Goal: Task Accomplishment & Management: Manage account settings

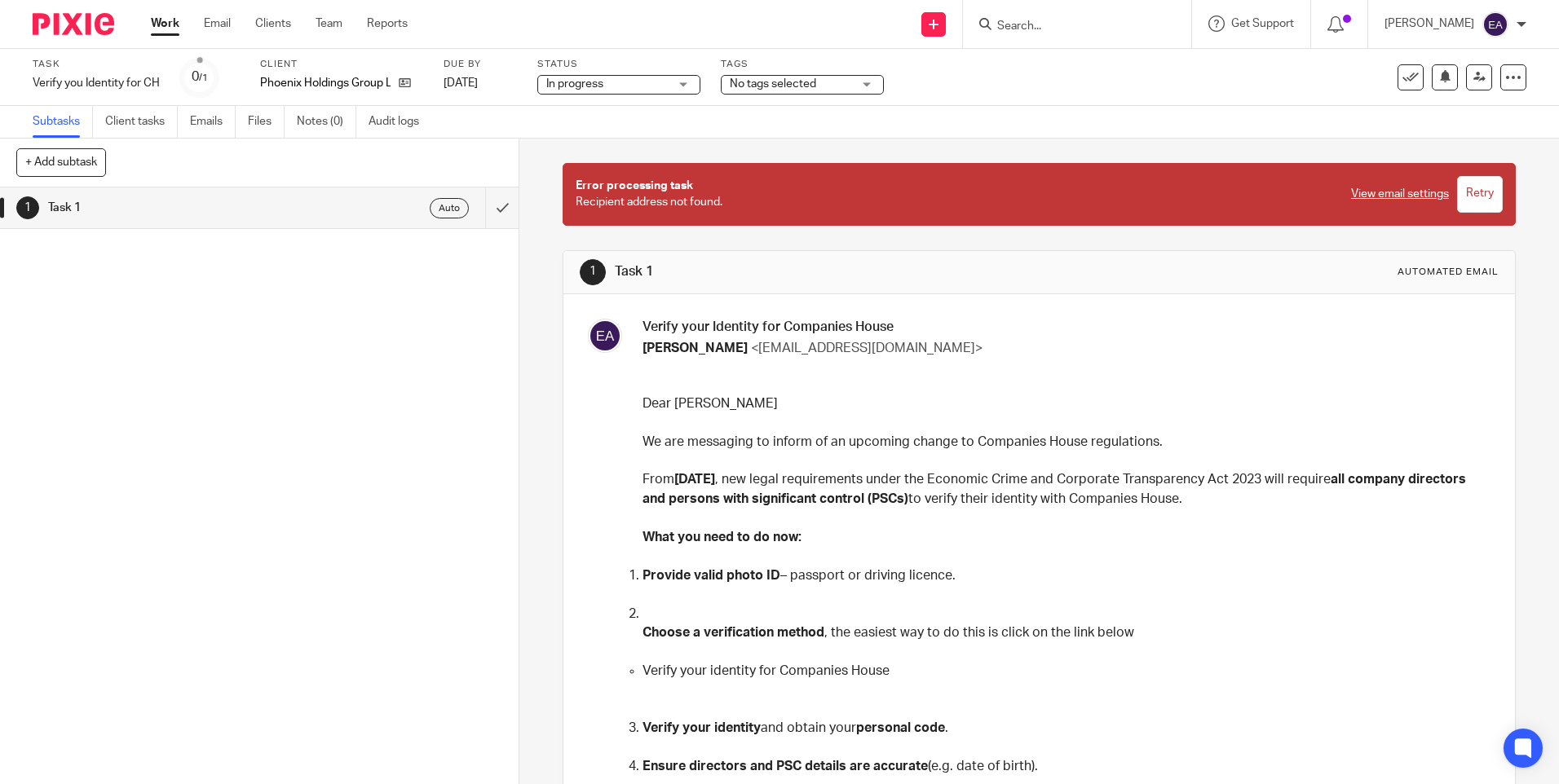
click at [769, 193] on link "View email settings" at bounding box center [1399, 194] width 97 height 16
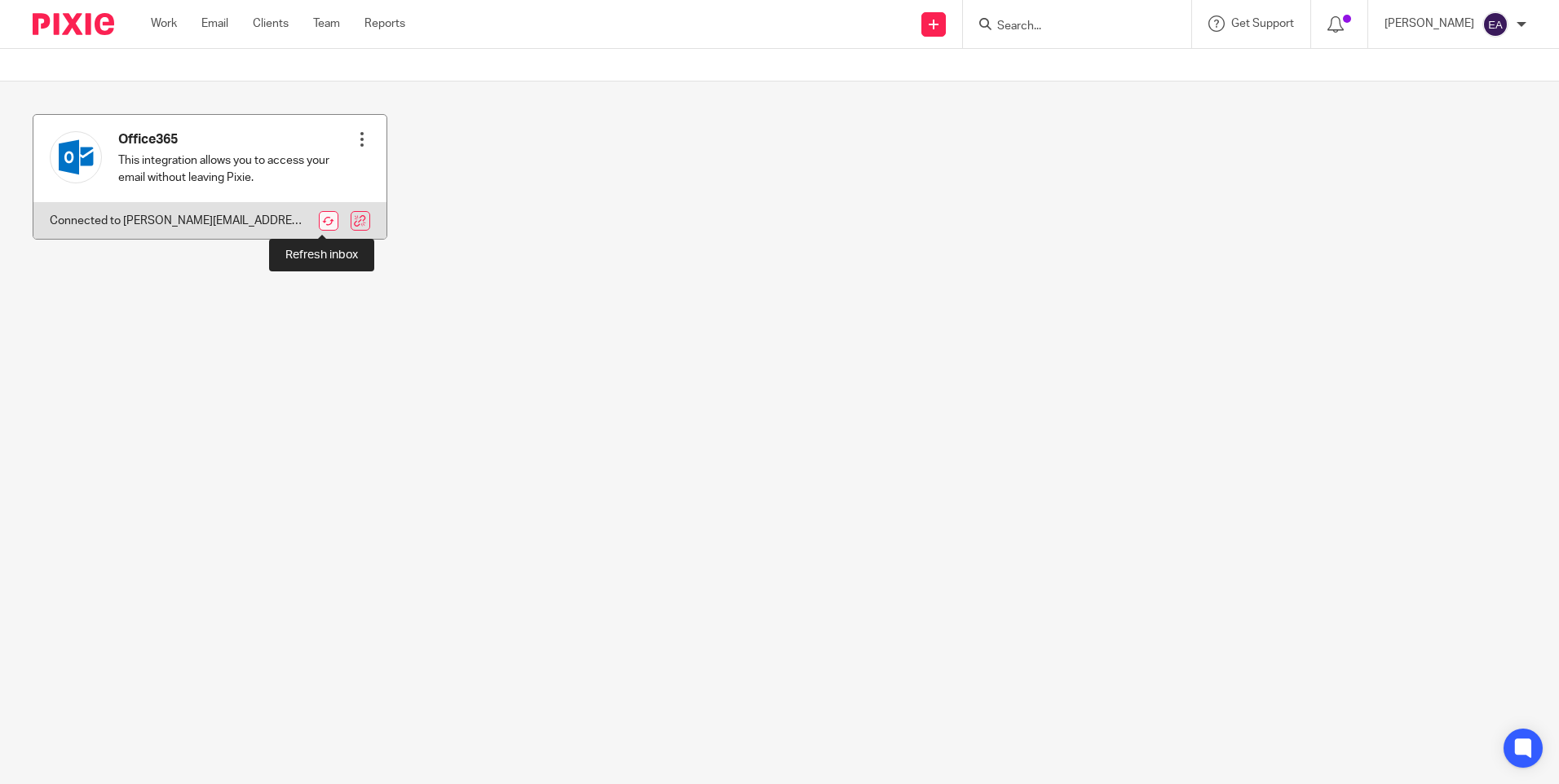
click at [324, 221] on link at bounding box center [329, 221] width 20 height 20
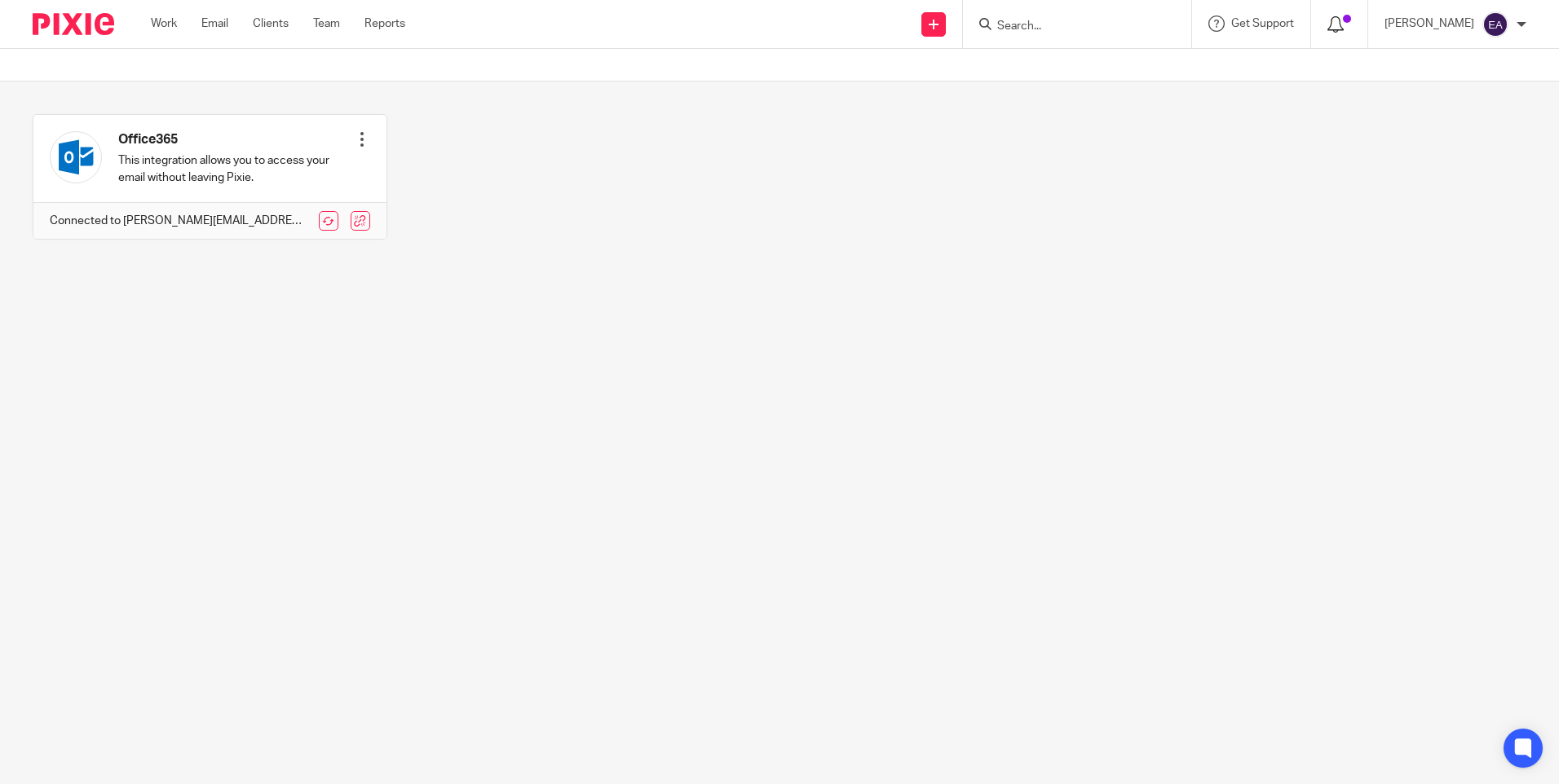
click at [1344, 29] on icon at bounding box center [1335, 25] width 16 height 16
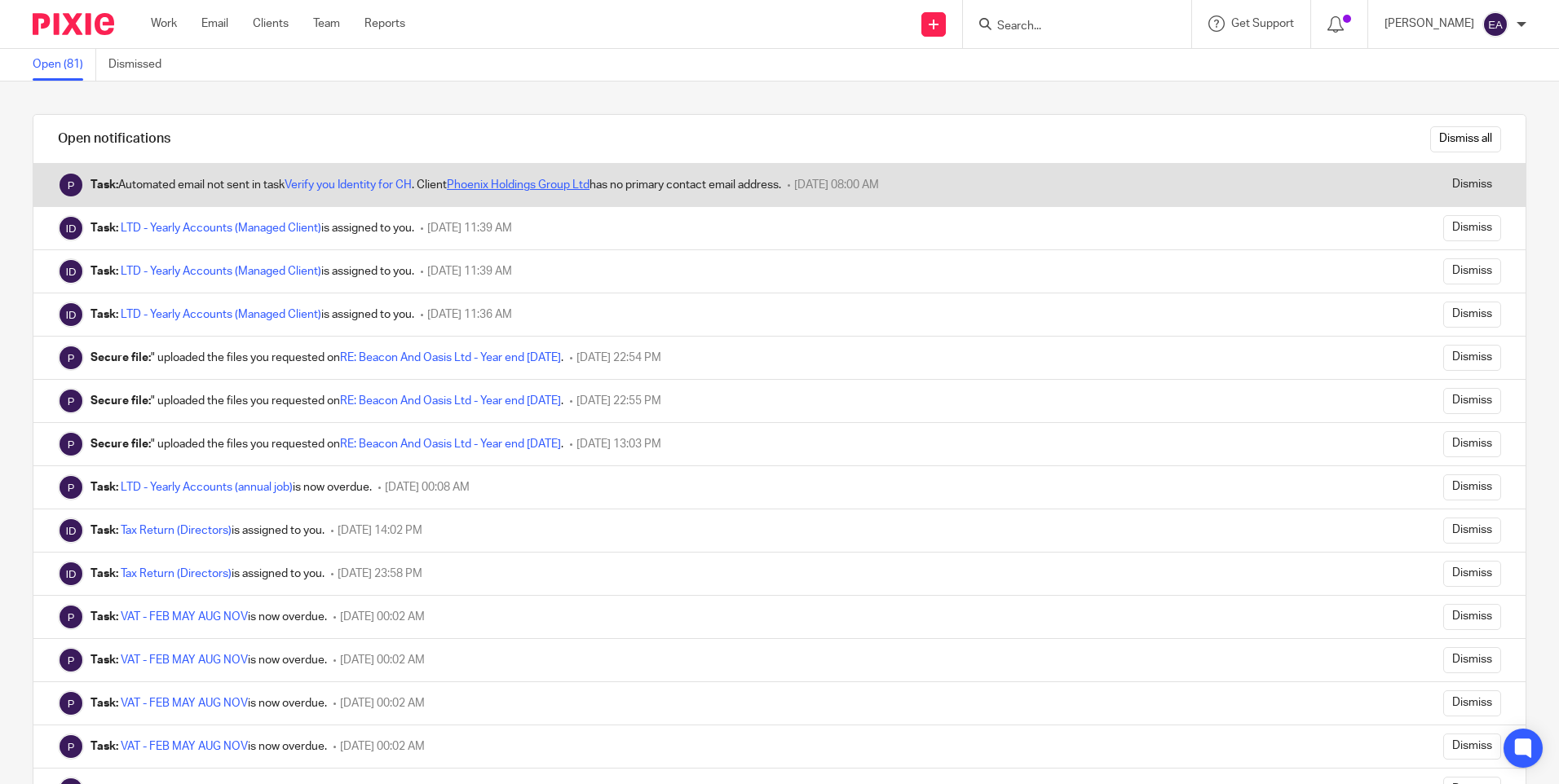
click at [512, 184] on link "Phoenix Holdings Group Ltd" at bounding box center [518, 185] width 143 height 11
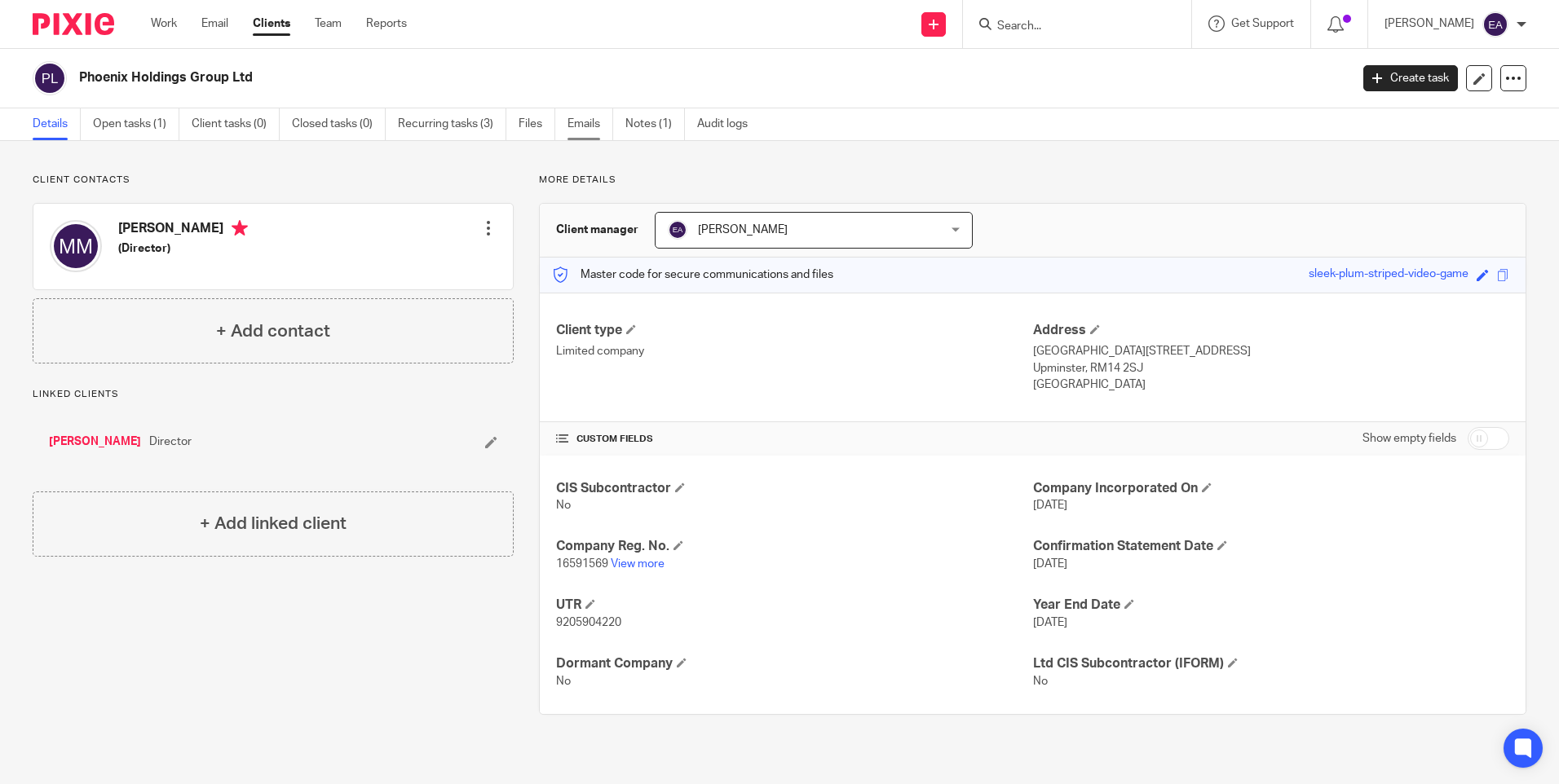
click at [584, 122] on link "Emails" at bounding box center [591, 124] width 46 height 32
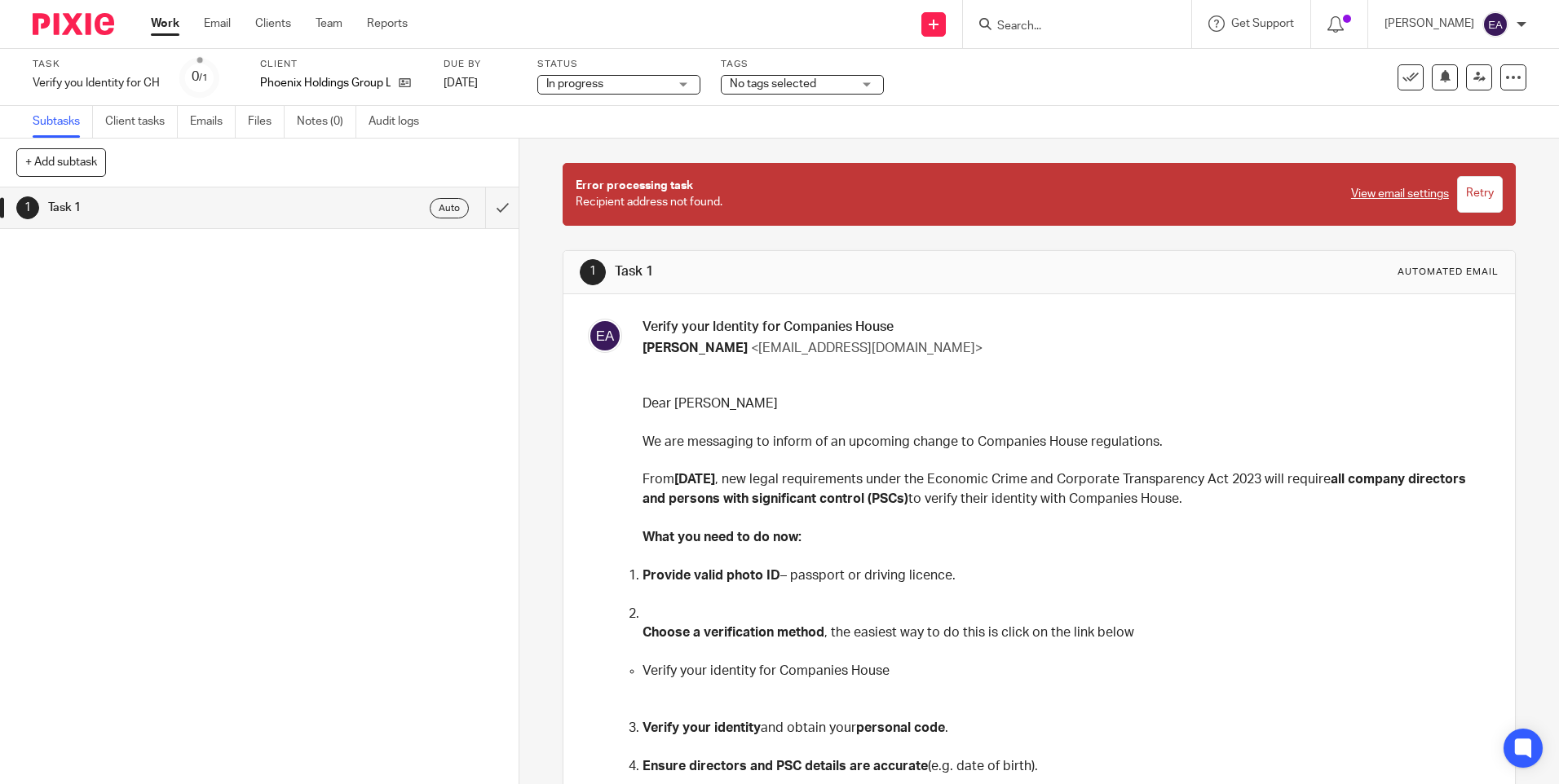
click at [1458, 196] on input "Retry" at bounding box center [1480, 194] width 46 height 37
click at [1362, 192] on link "View email settings" at bounding box center [1399, 194] width 97 height 16
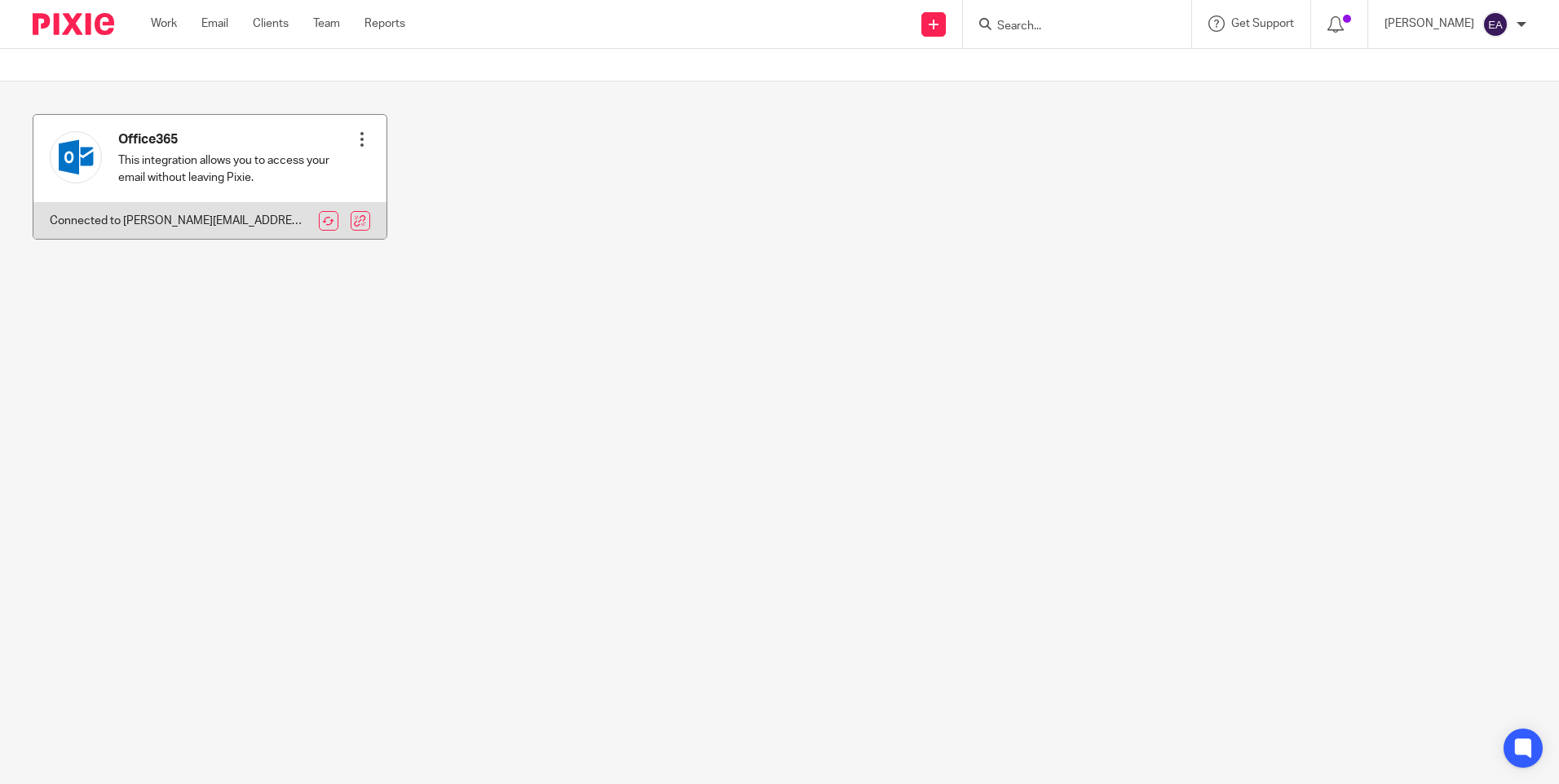
click at [354, 137] on div at bounding box center [362, 139] width 16 height 16
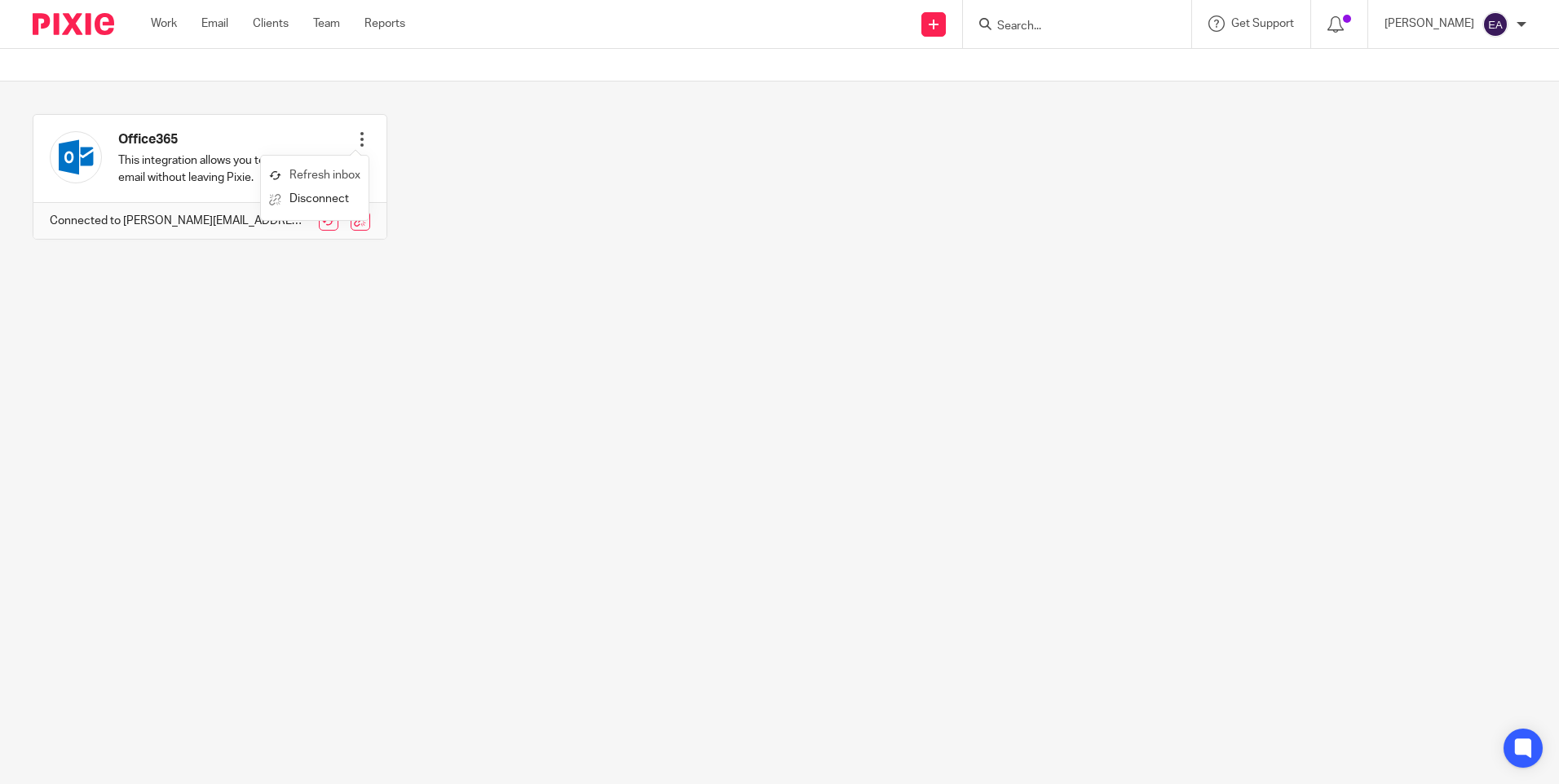
click at [327, 175] on link "Refresh inbox" at bounding box center [314, 175] width 91 height 24
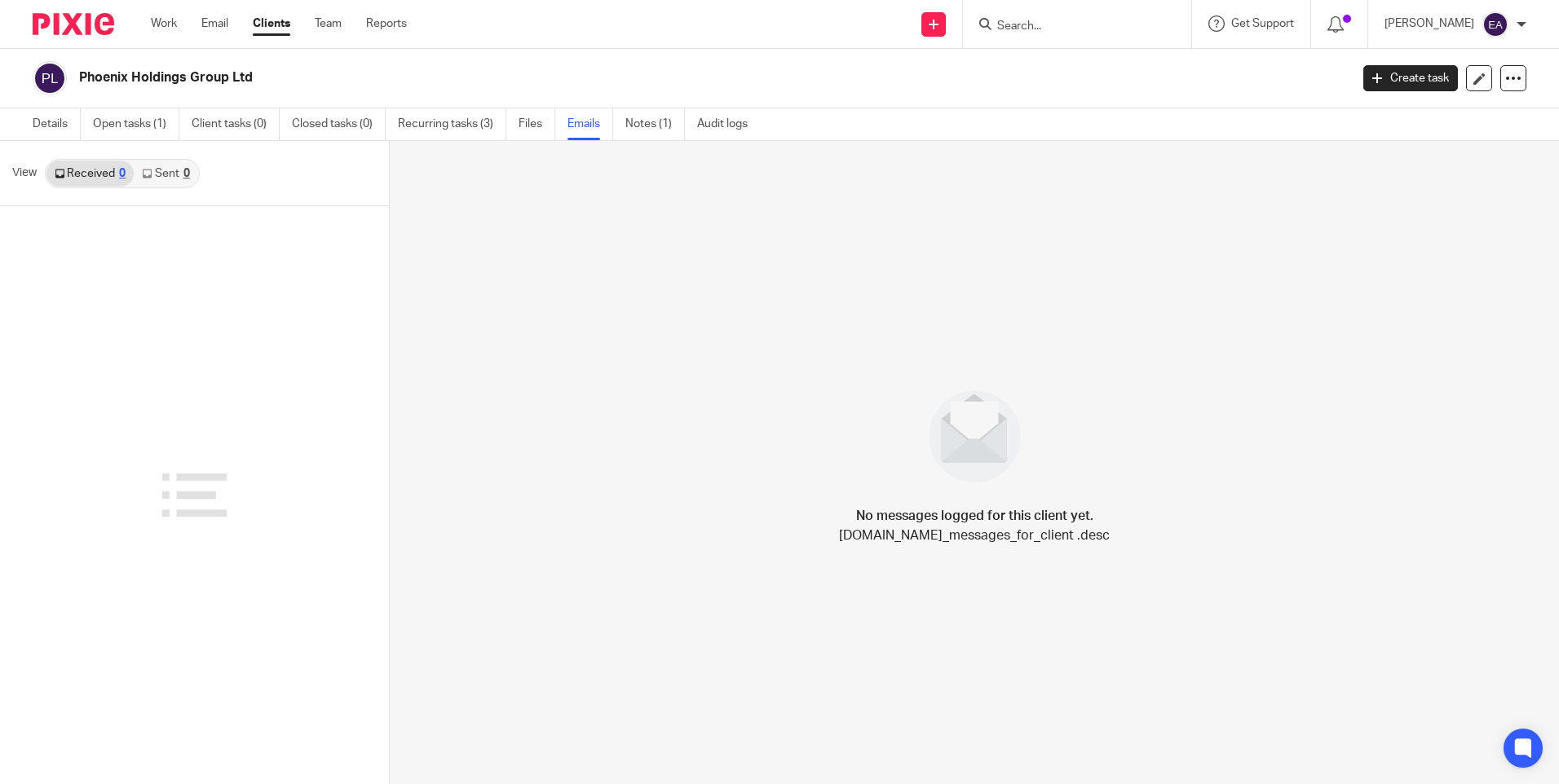
click at [170, 176] on link "Sent 0" at bounding box center [165, 174] width 64 height 26
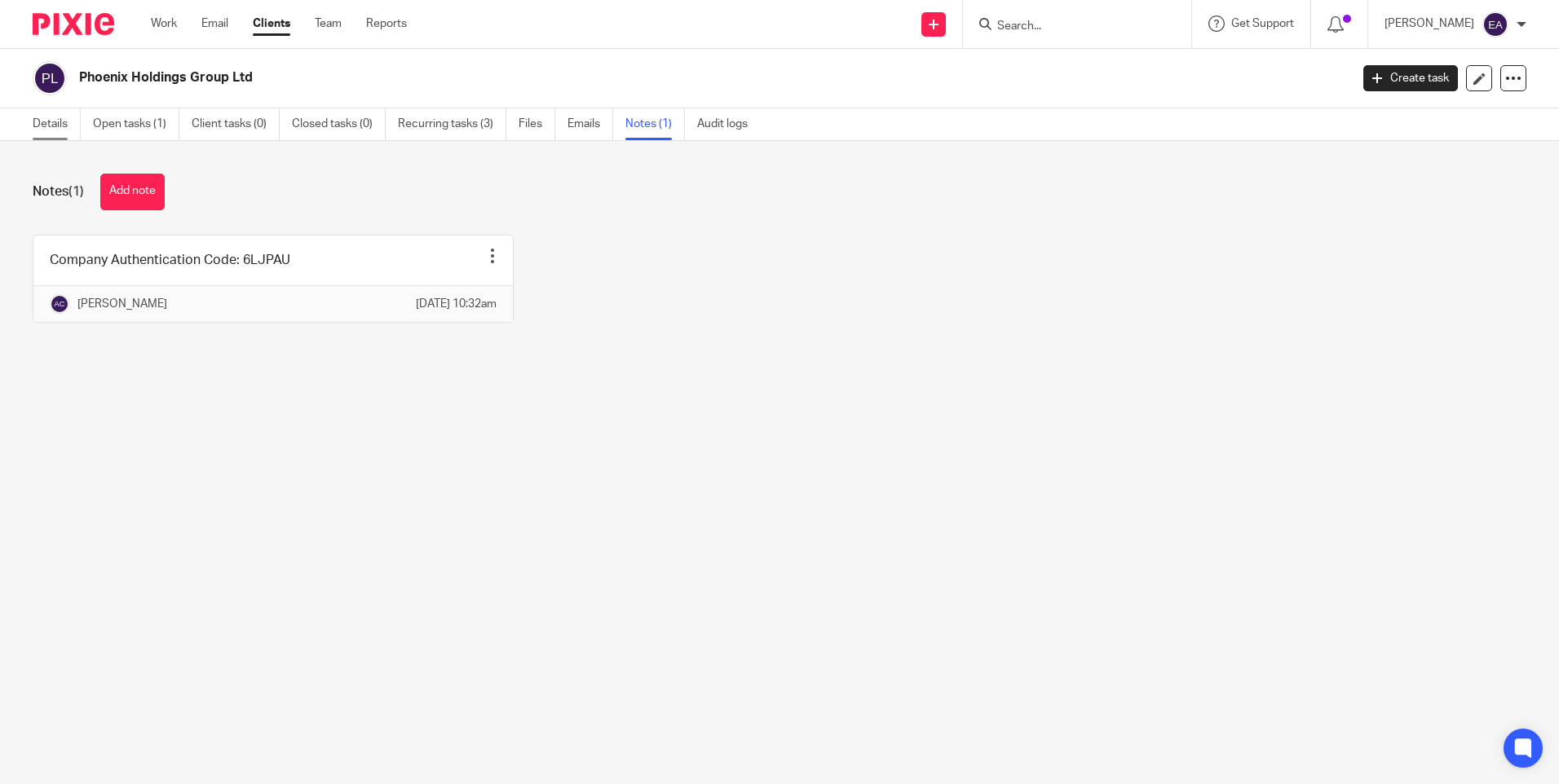
click at [51, 125] on link "Details" at bounding box center [57, 124] width 48 height 32
